Goal: Communication & Community: Answer question/provide support

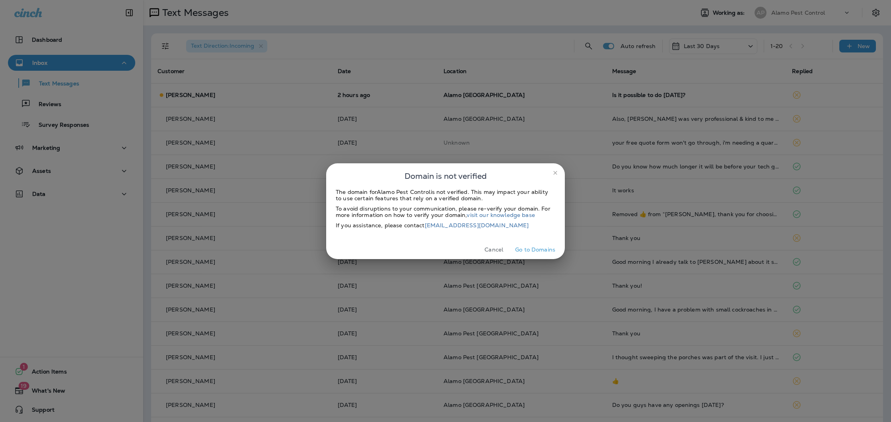
click at [496, 247] on button "Cancel" at bounding box center [494, 250] width 30 height 12
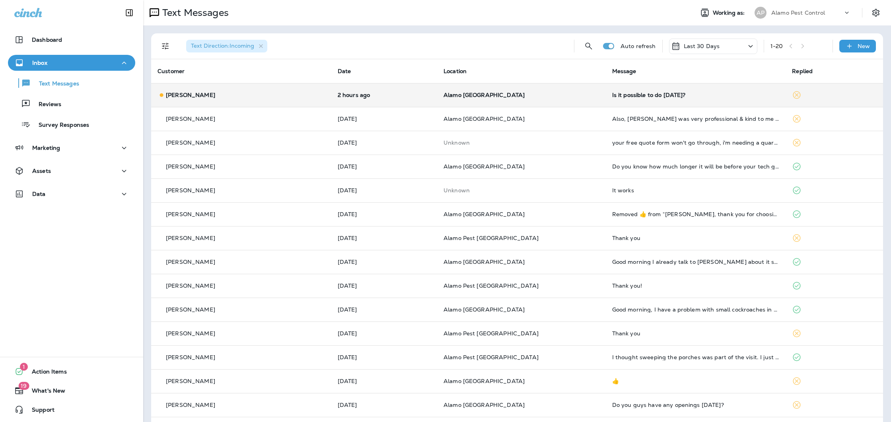
click at [654, 98] on div "Is it possible to do [DATE]?" at bounding box center [695, 95] width 167 height 6
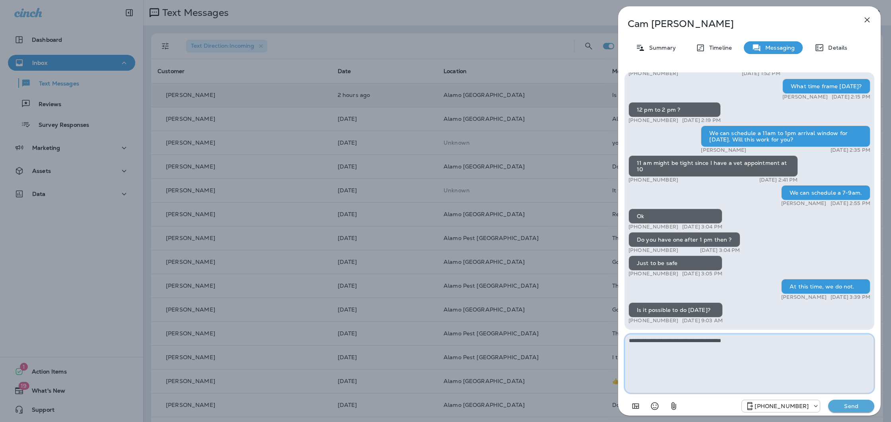
type textarea "**********"
click at [857, 416] on div "Cam, thank you for choosing Alamo Termite & Pest Control! If you are happy with…" at bounding box center [749, 243] width 262 height 355
click at [856, 409] on p "Send" at bounding box center [850, 406] width 33 height 7
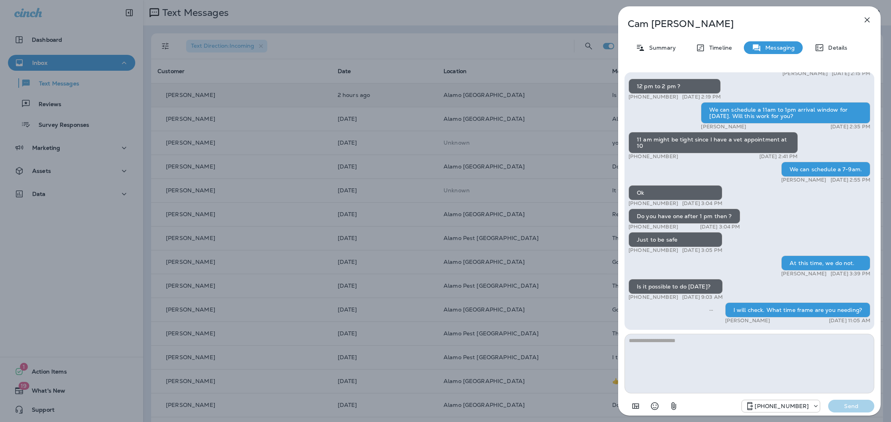
click at [865, 19] on icon "button" at bounding box center [867, 20] width 10 height 10
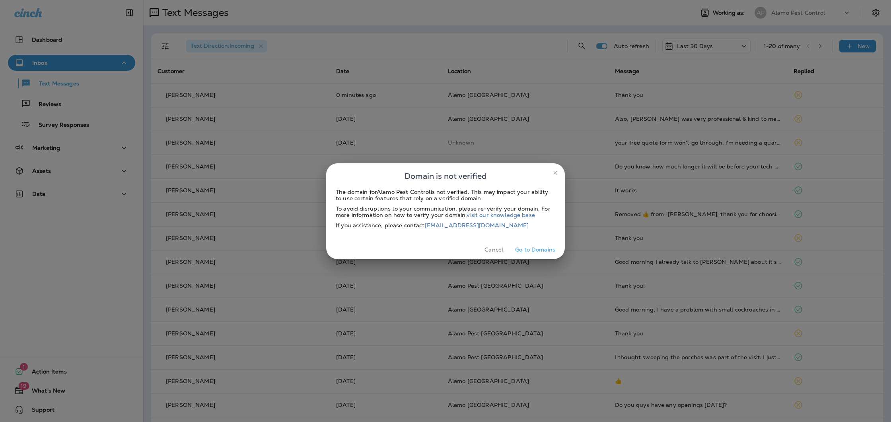
click at [489, 252] on button "Cancel" at bounding box center [494, 250] width 30 height 12
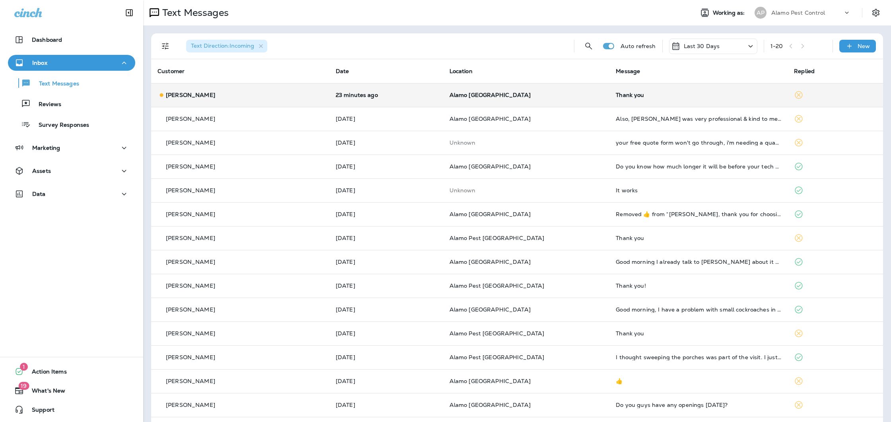
click at [655, 98] on td "Thank you" at bounding box center [698, 95] width 178 height 24
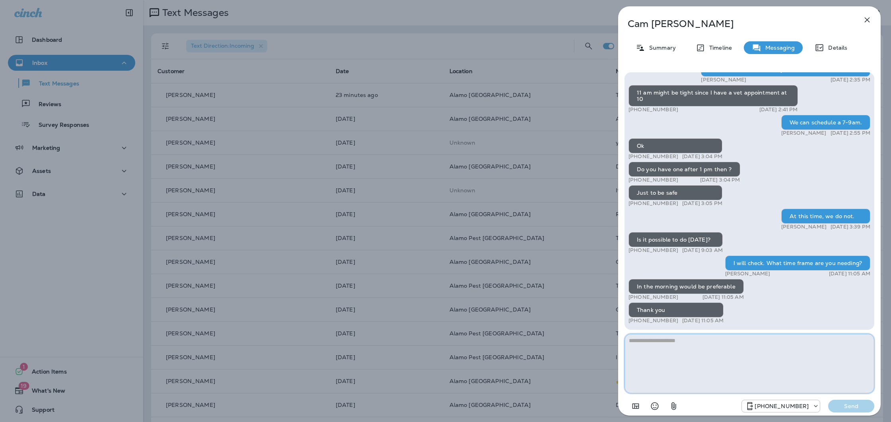
click at [689, 362] on textarea at bounding box center [749, 364] width 250 height 60
type textarea "**********"
click at [851, 408] on p "Send" at bounding box center [850, 406] width 33 height 7
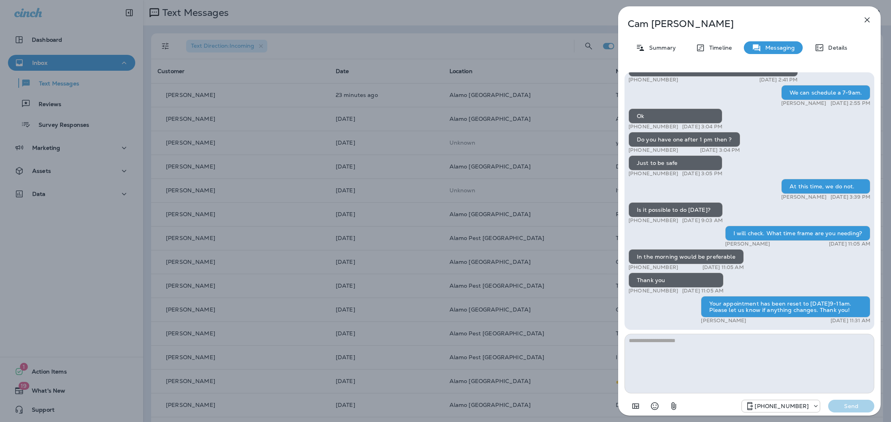
click at [865, 16] on icon "button" at bounding box center [867, 20] width 10 height 10
